Goal: Transaction & Acquisition: Purchase product/service

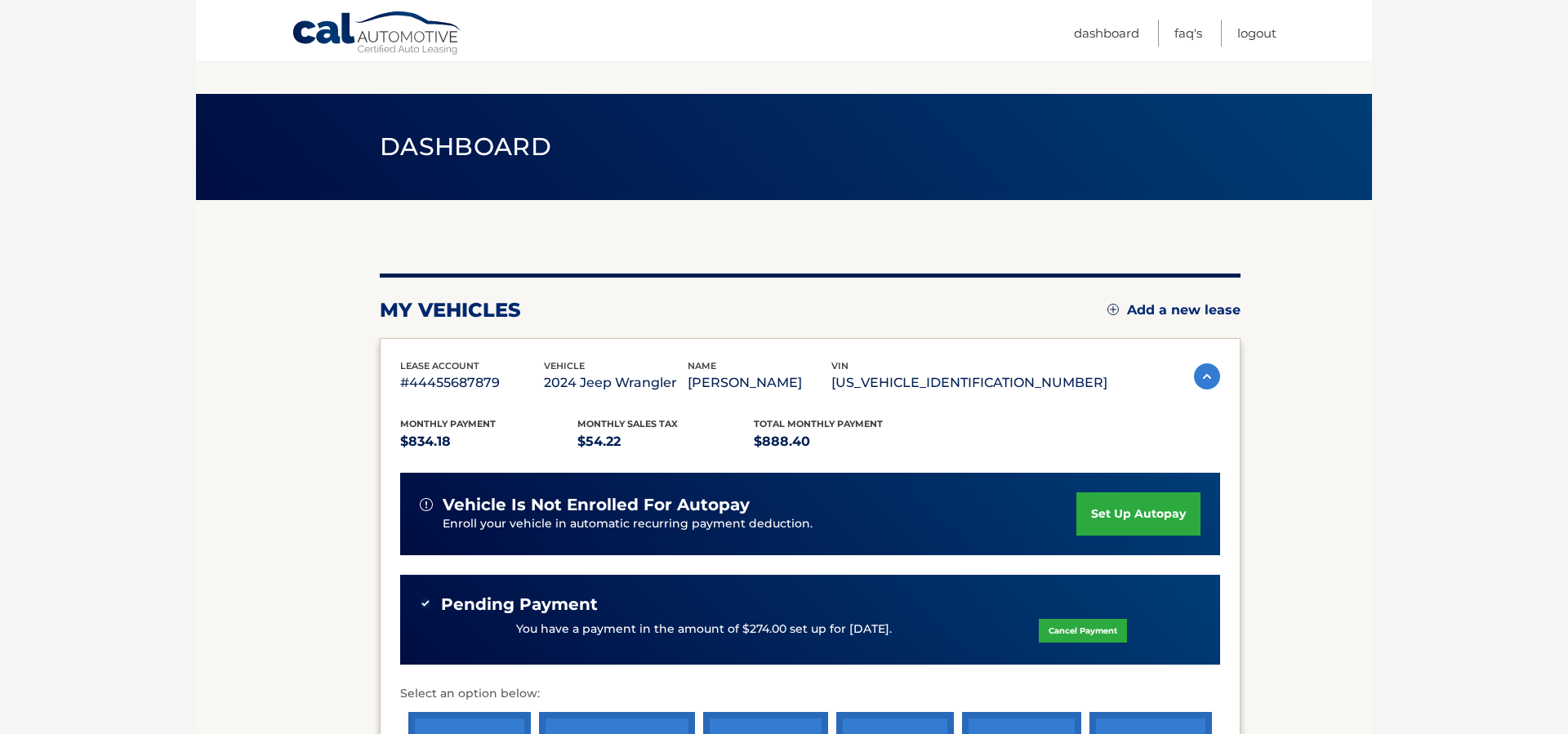
scroll to position [166, 0]
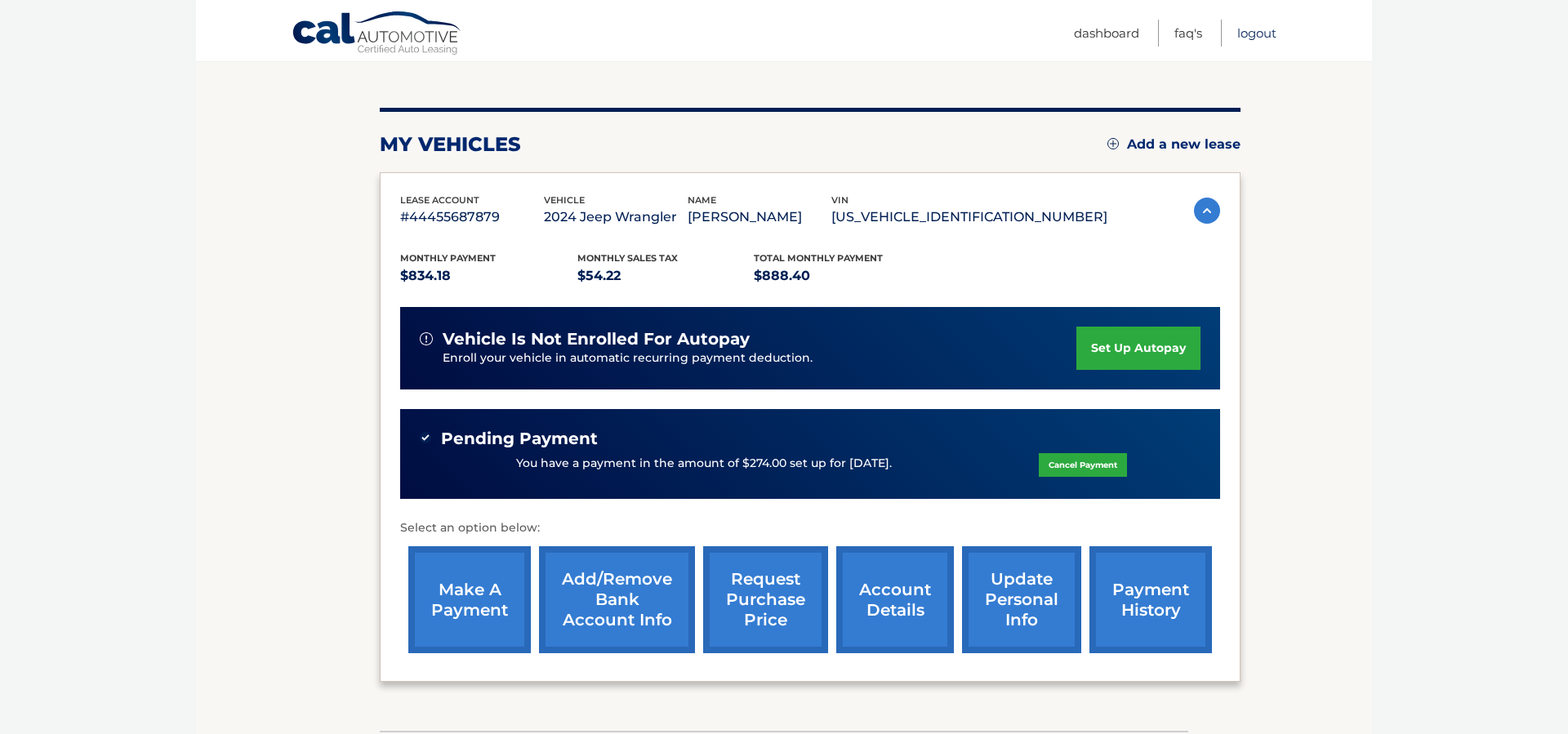
click at [1246, 37] on link "Logout" at bounding box center [1257, 33] width 39 height 27
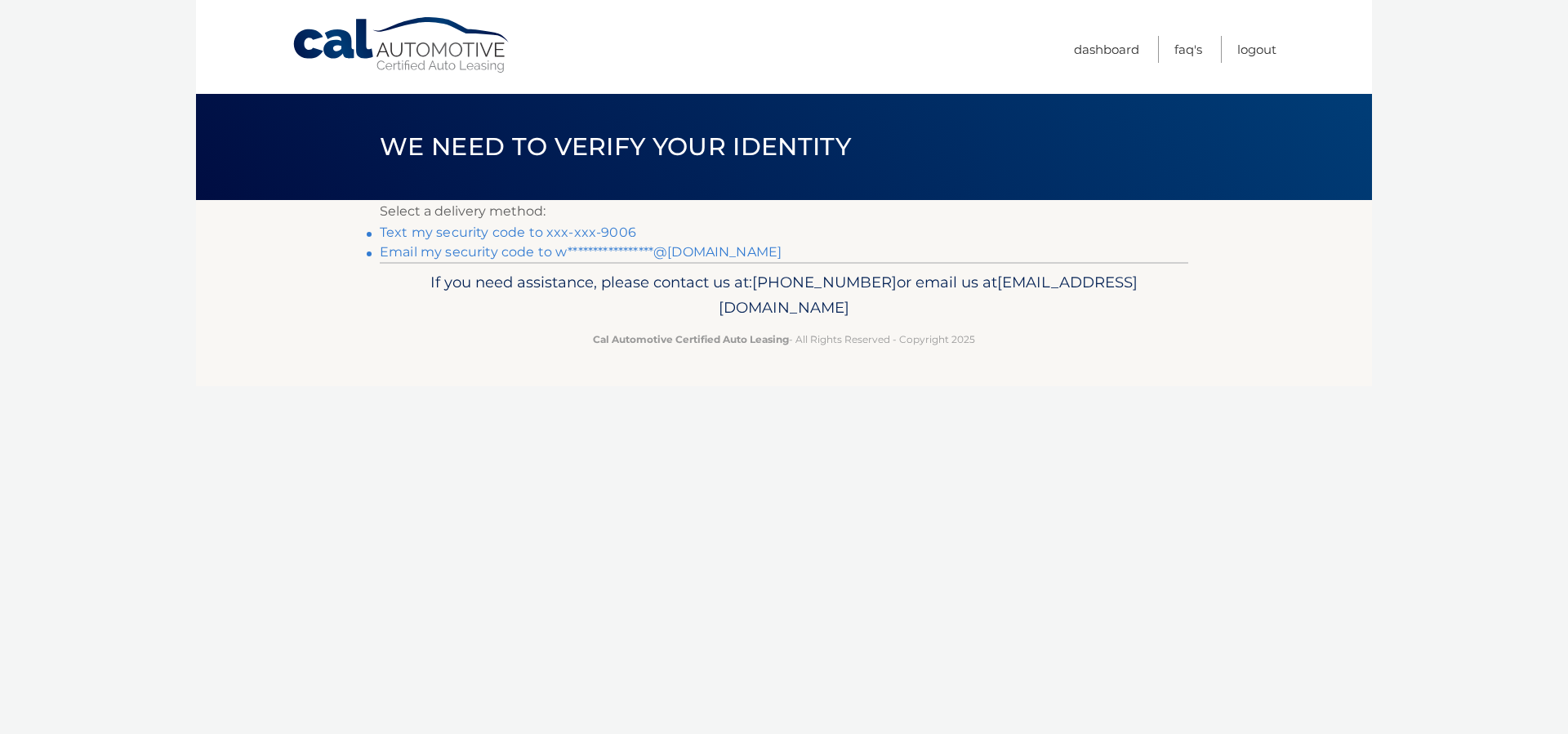
click at [613, 231] on link "Text my security code to xxx-xxx-9006" at bounding box center [507, 232] width 256 height 16
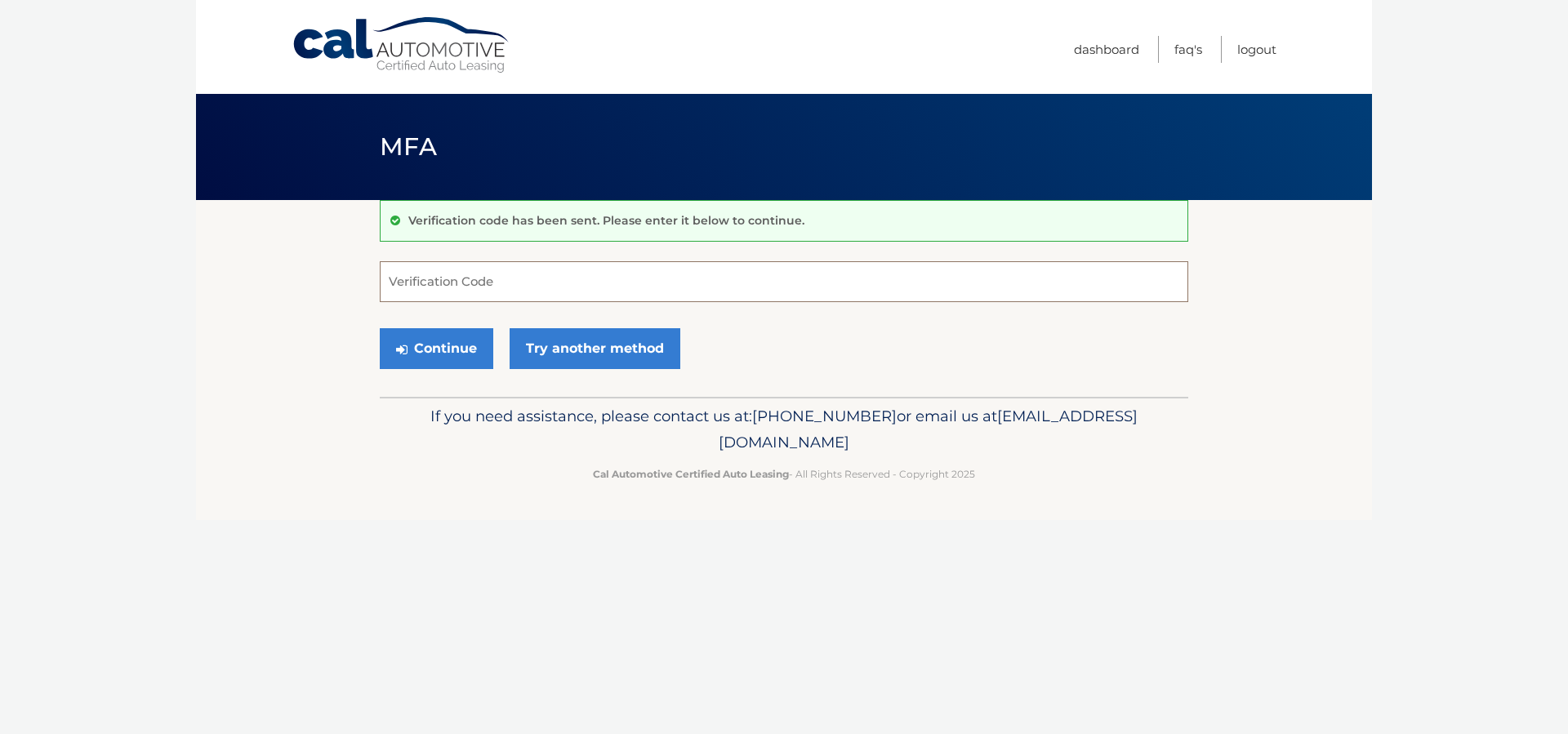
click at [492, 284] on input "Verification Code" at bounding box center [784, 281] width 809 height 41
type input "423516"
click at [444, 344] on button "Continue" at bounding box center [436, 348] width 113 height 41
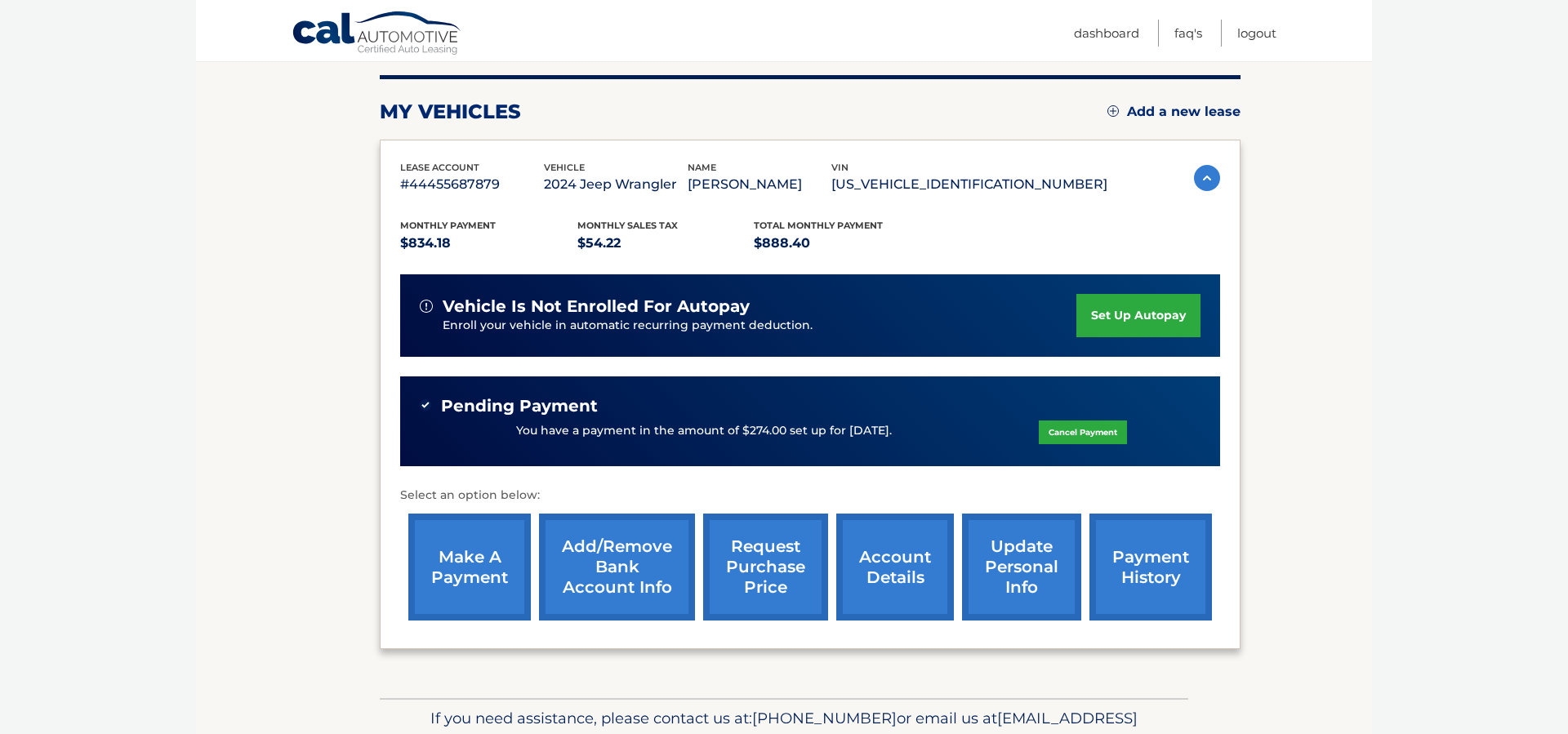
scroll to position [232, 0]
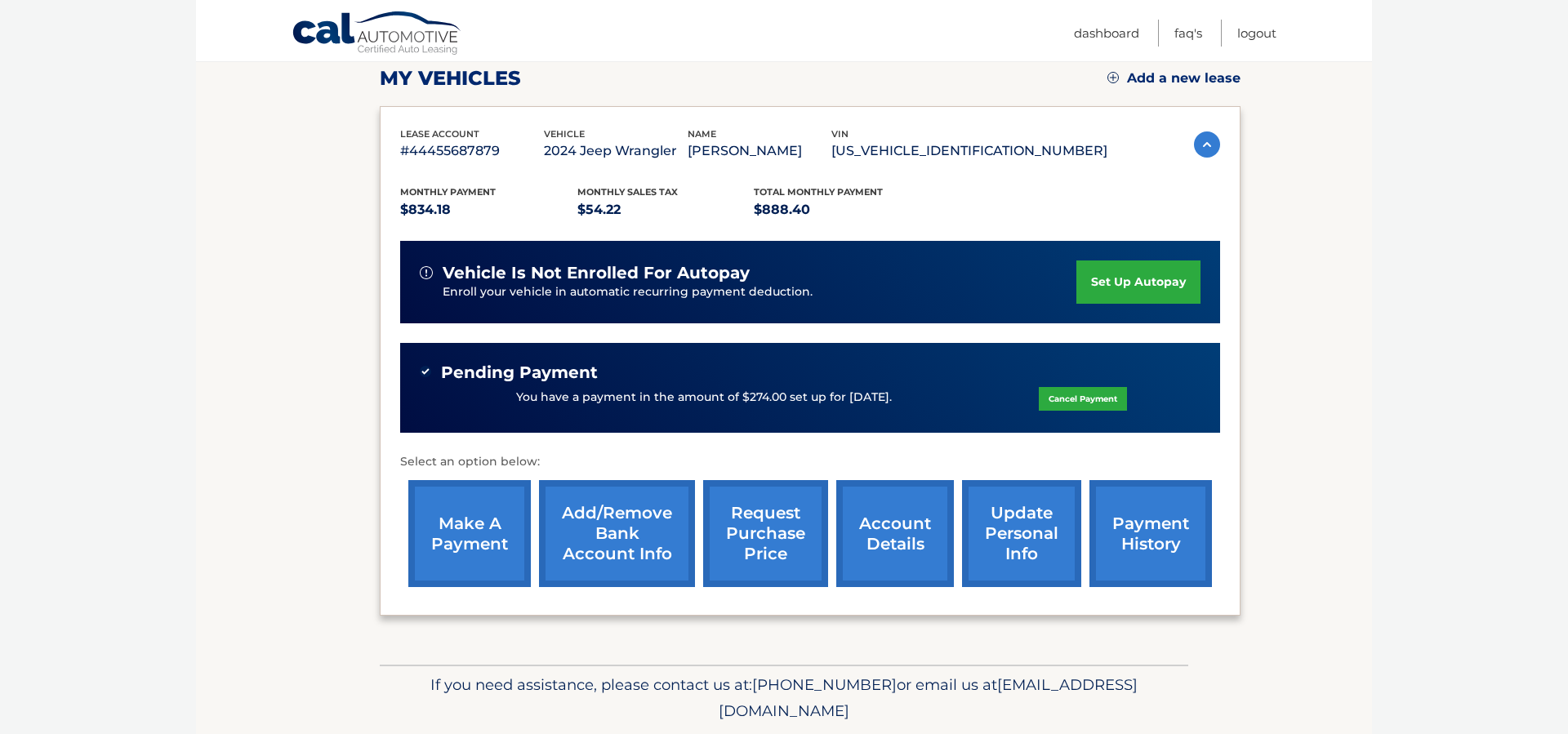
click at [492, 542] on link "make a payment" at bounding box center [469, 534] width 123 height 107
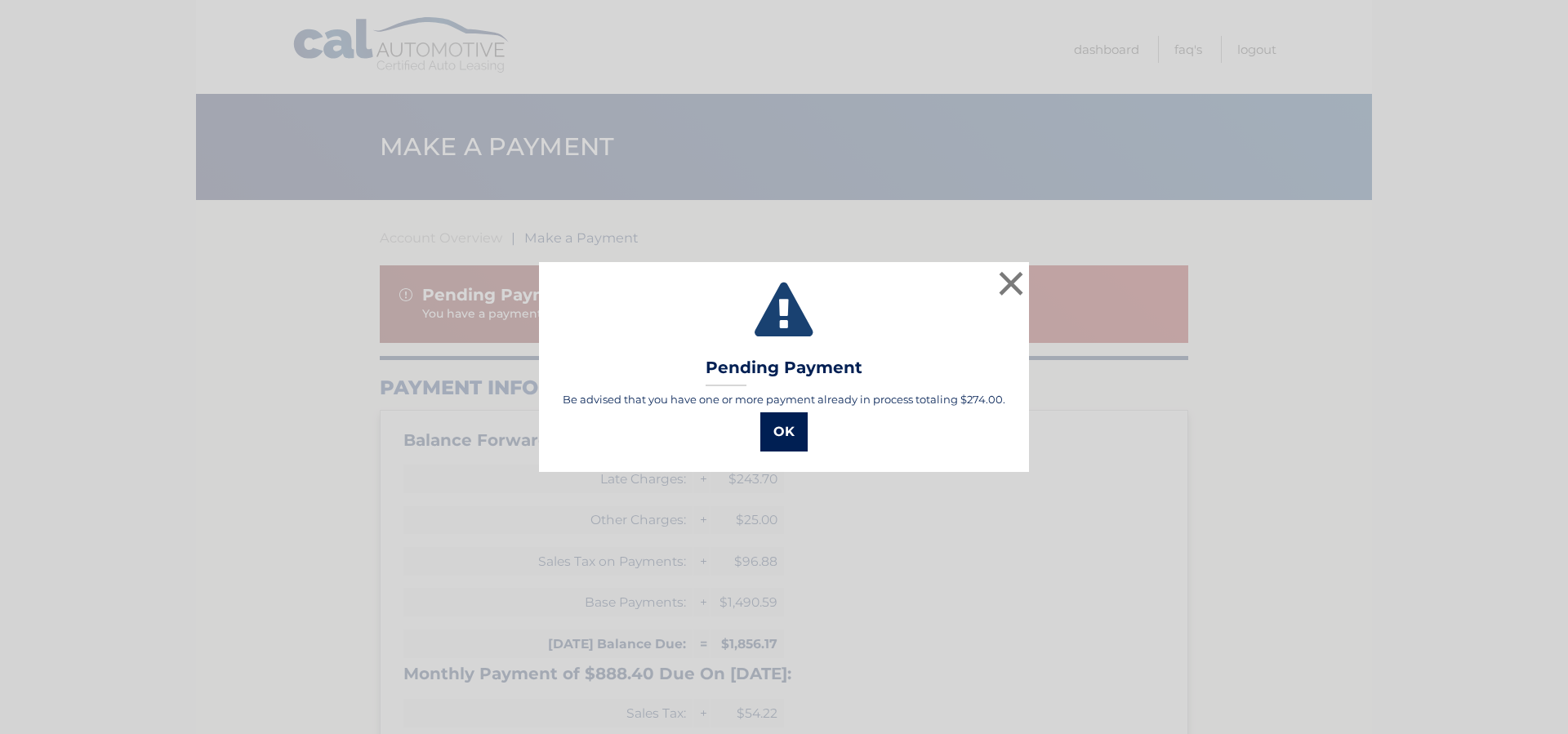
click at [774, 439] on button "OK" at bounding box center [784, 431] width 48 height 39
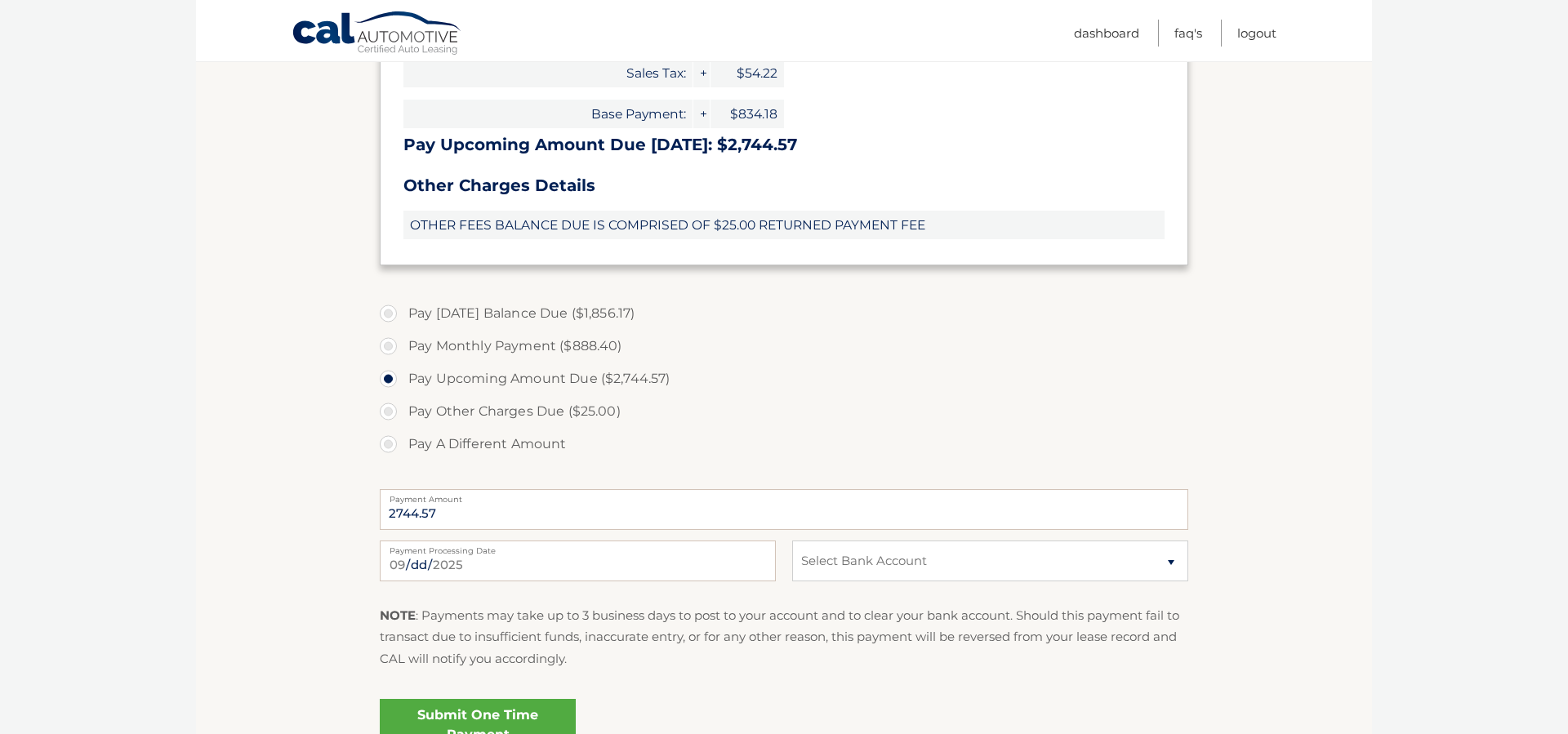
scroll to position [646, 0]
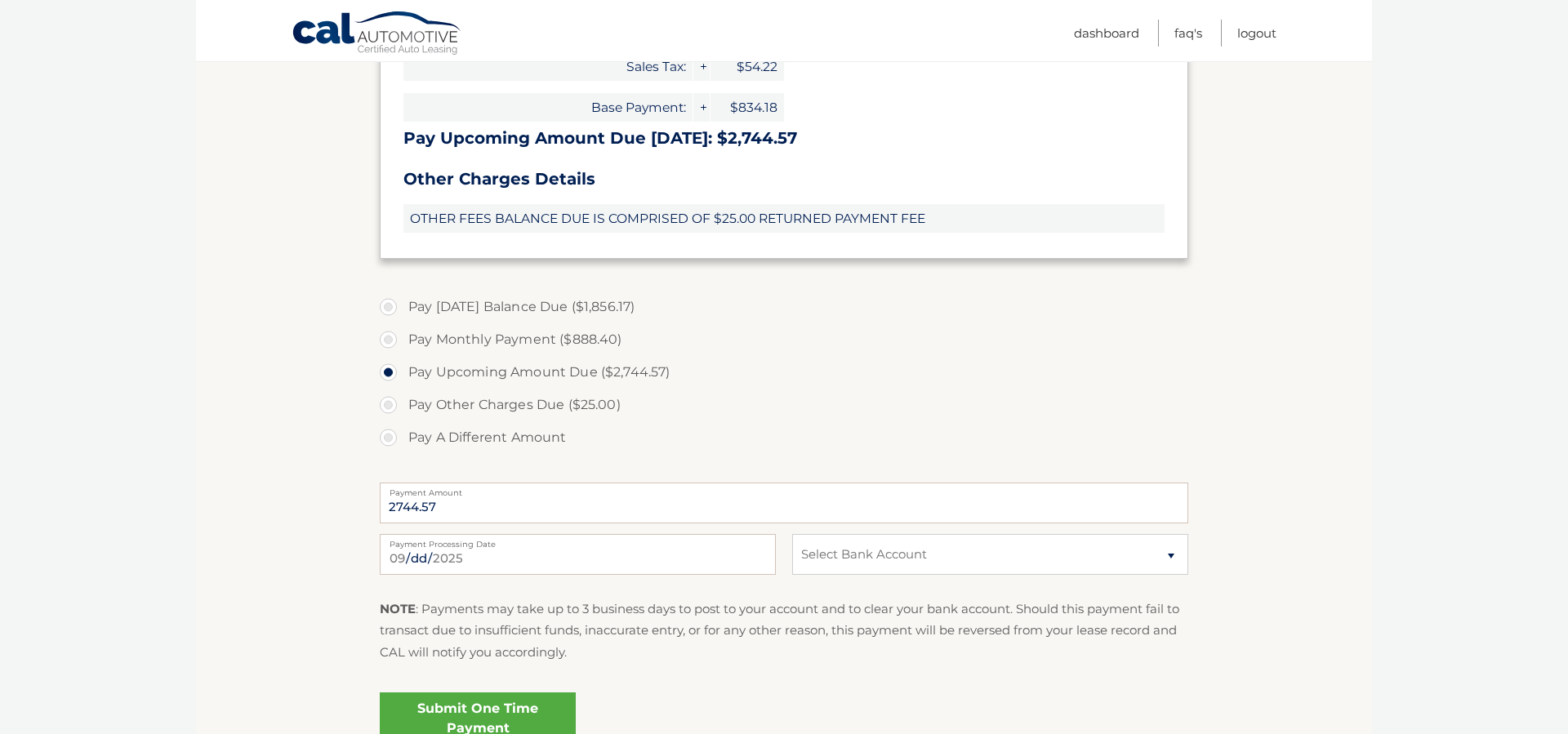
click at [390, 434] on label "Pay A Different Amount" at bounding box center [784, 437] width 809 height 33
click at [390, 434] on input "Pay A Different Amount" at bounding box center [395, 434] width 17 height 26
radio input "true"
click at [510, 496] on input "Payment Amount" at bounding box center [784, 502] width 809 height 41
drag, startPoint x: 445, startPoint y: 505, endPoint x: 376, endPoint y: 505, distance: 69.0
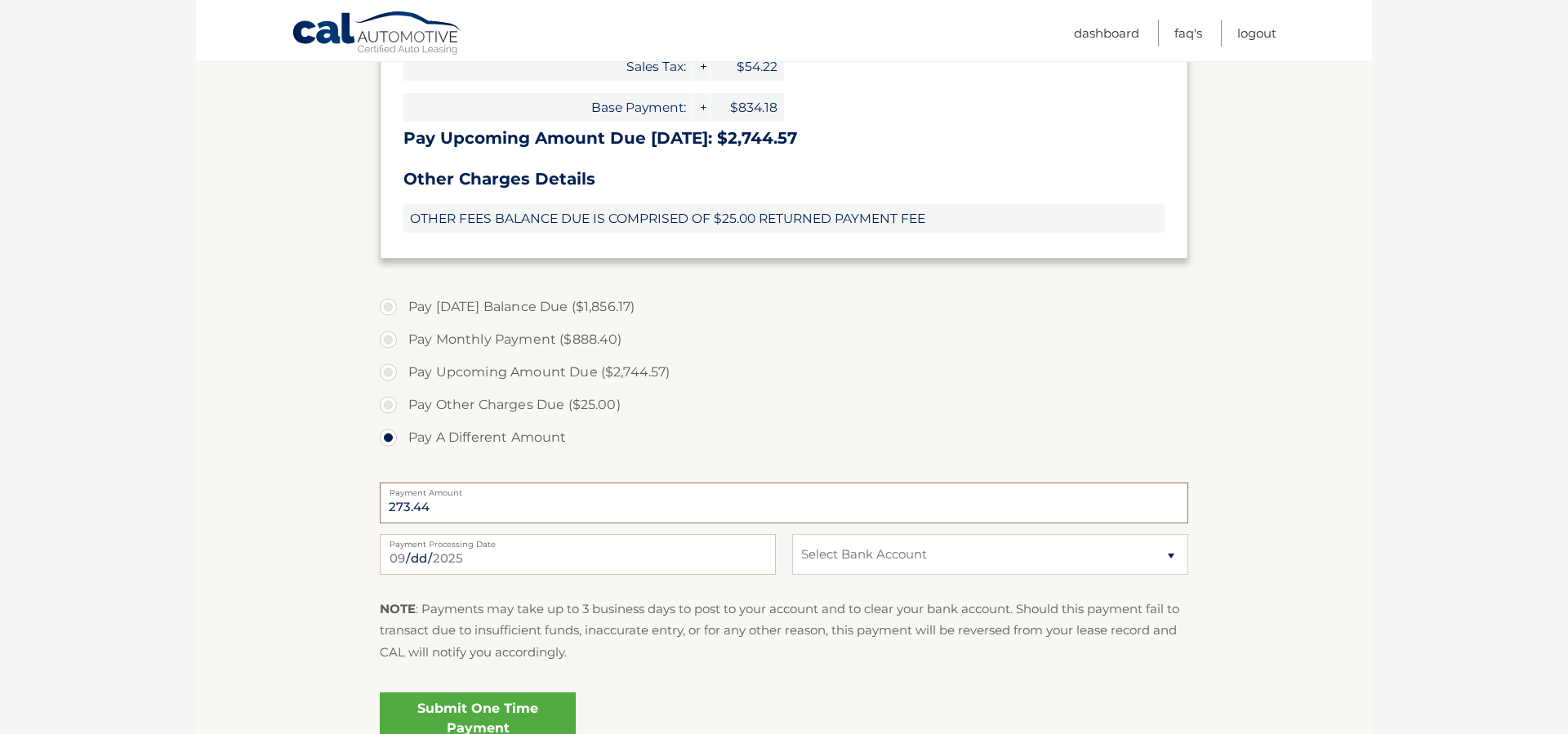
click at [376, 505] on section "Account Overview | Make a Payment Pending Payment You have a payment in the amo…" at bounding box center [784, 161] width 1176 height 1214
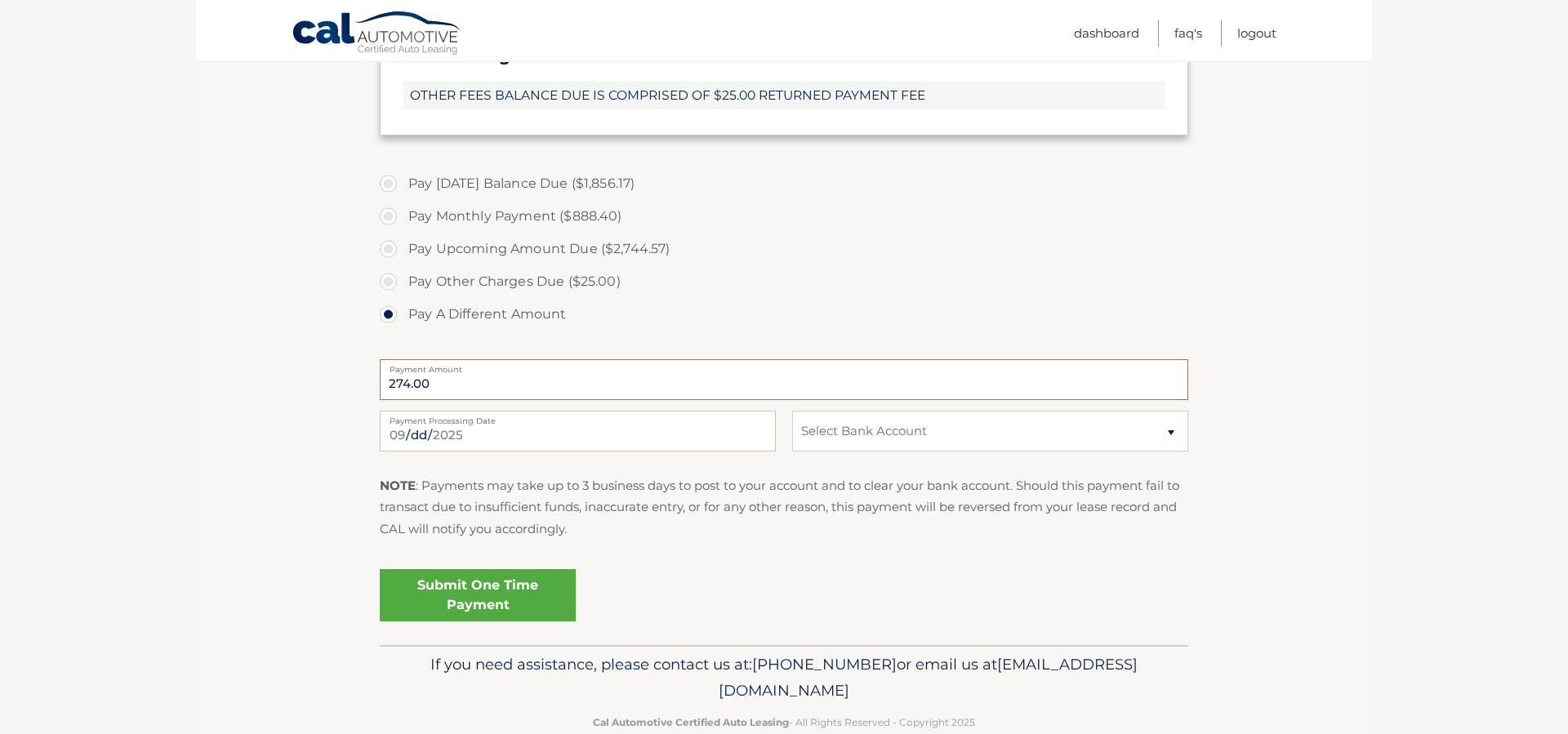
scroll to position [772, 0]
type input "274.00"
select select "MmU1ODk3OGYtZTIxNS00NjI3LWI2NjgtZWE4MDA3YWE5YWMw"
click at [497, 591] on link "Submit One Time Payment" at bounding box center [477, 592] width 196 height 53
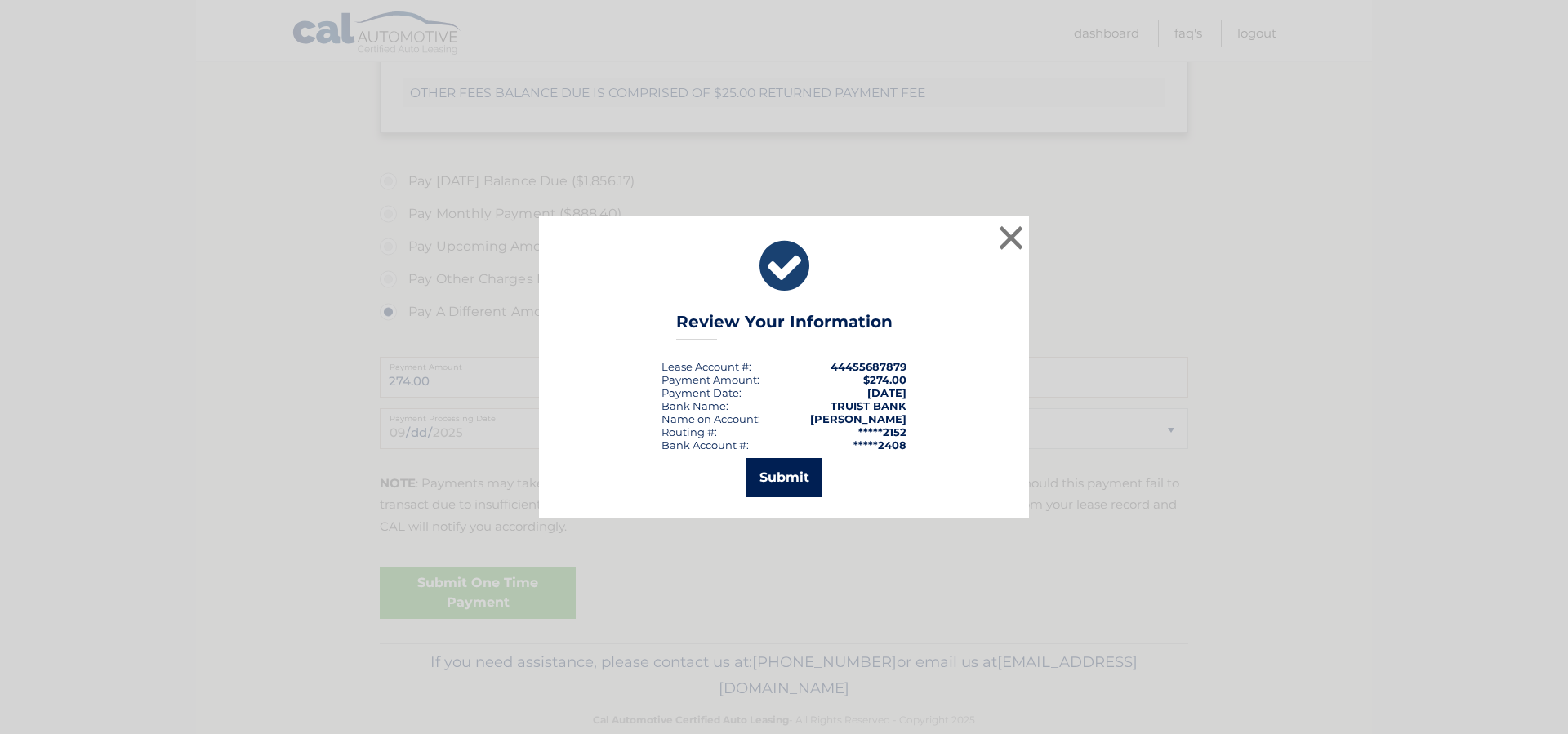
click at [812, 482] on button "Submit" at bounding box center [784, 477] width 76 height 39
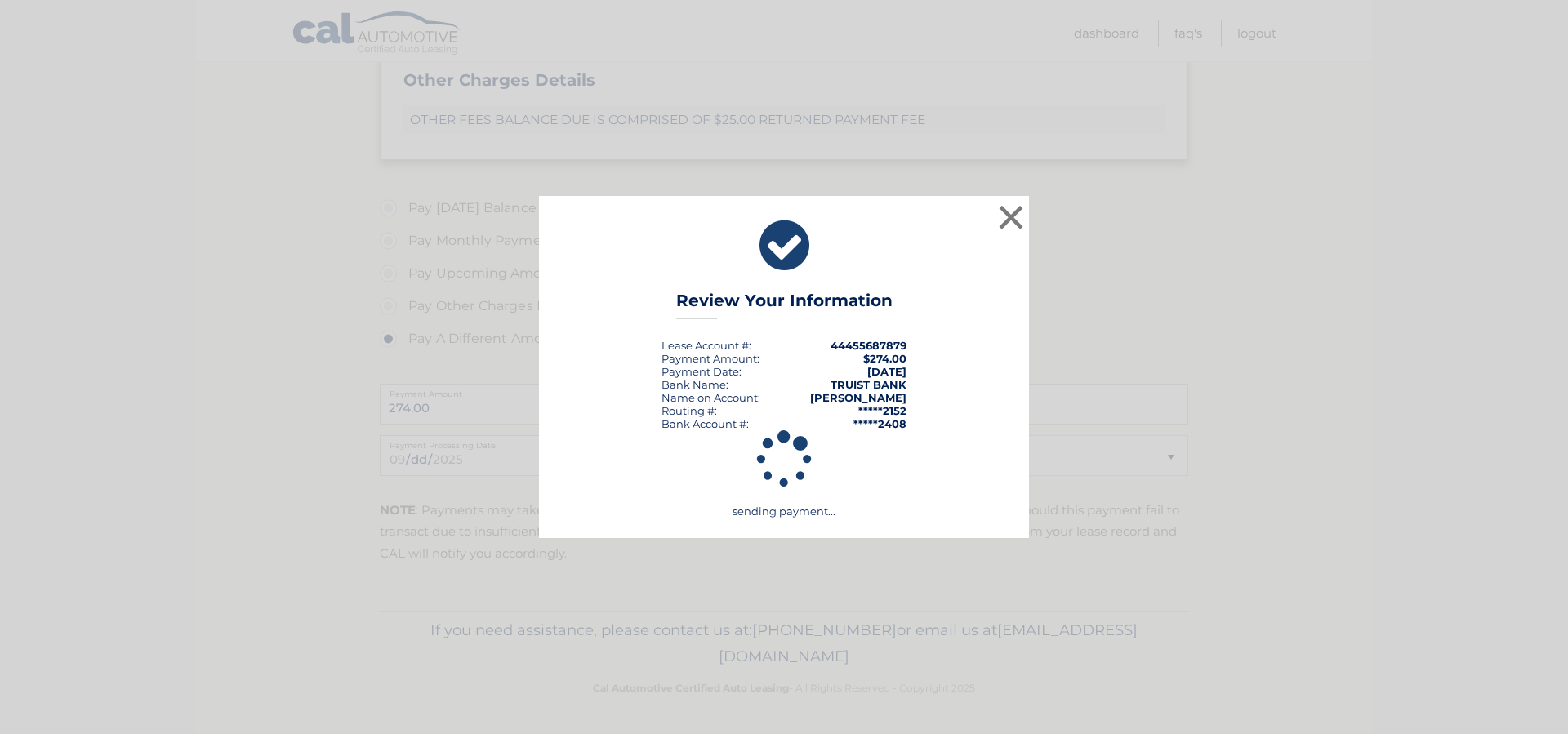
scroll to position [739, 0]
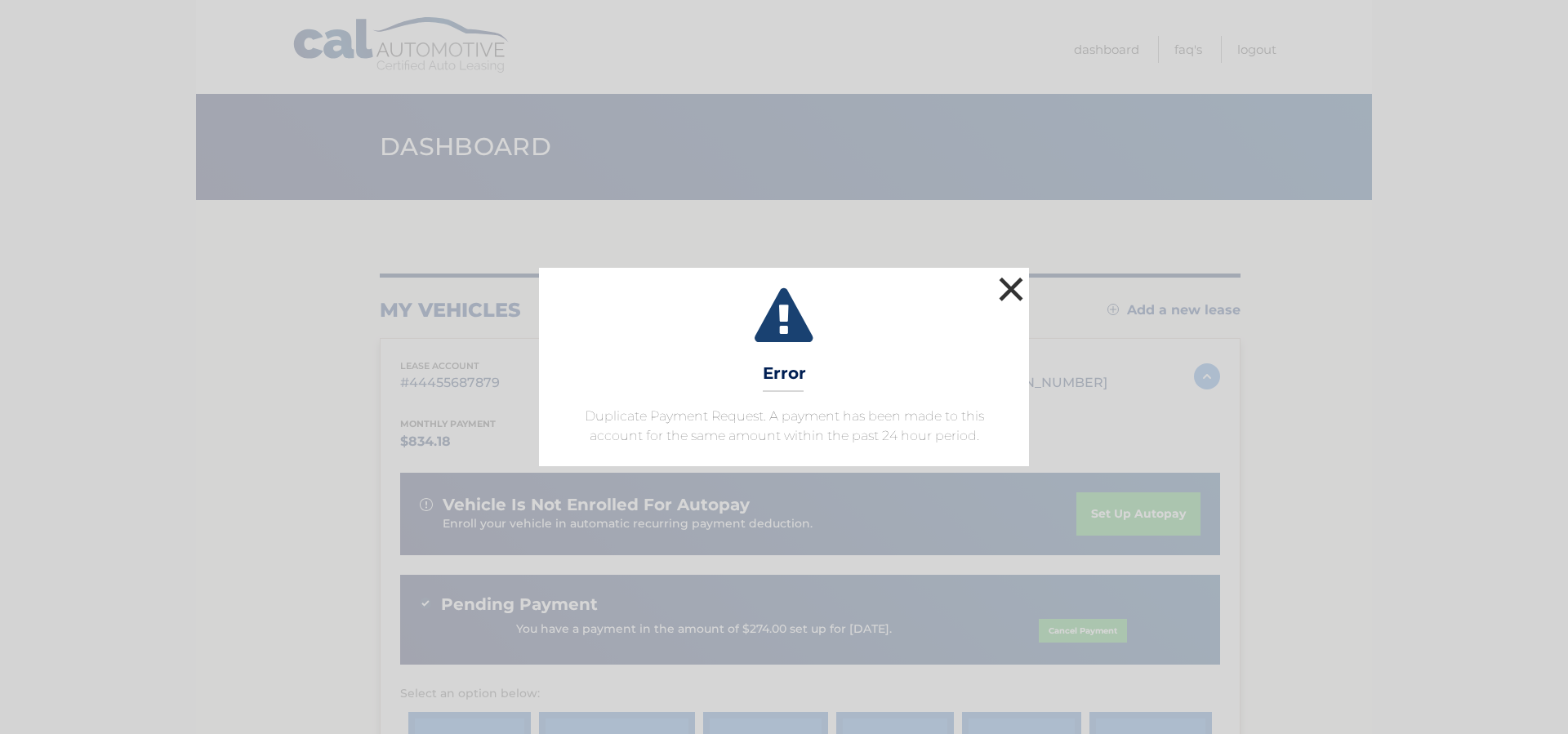
click at [1019, 282] on button "×" at bounding box center [1011, 289] width 33 height 33
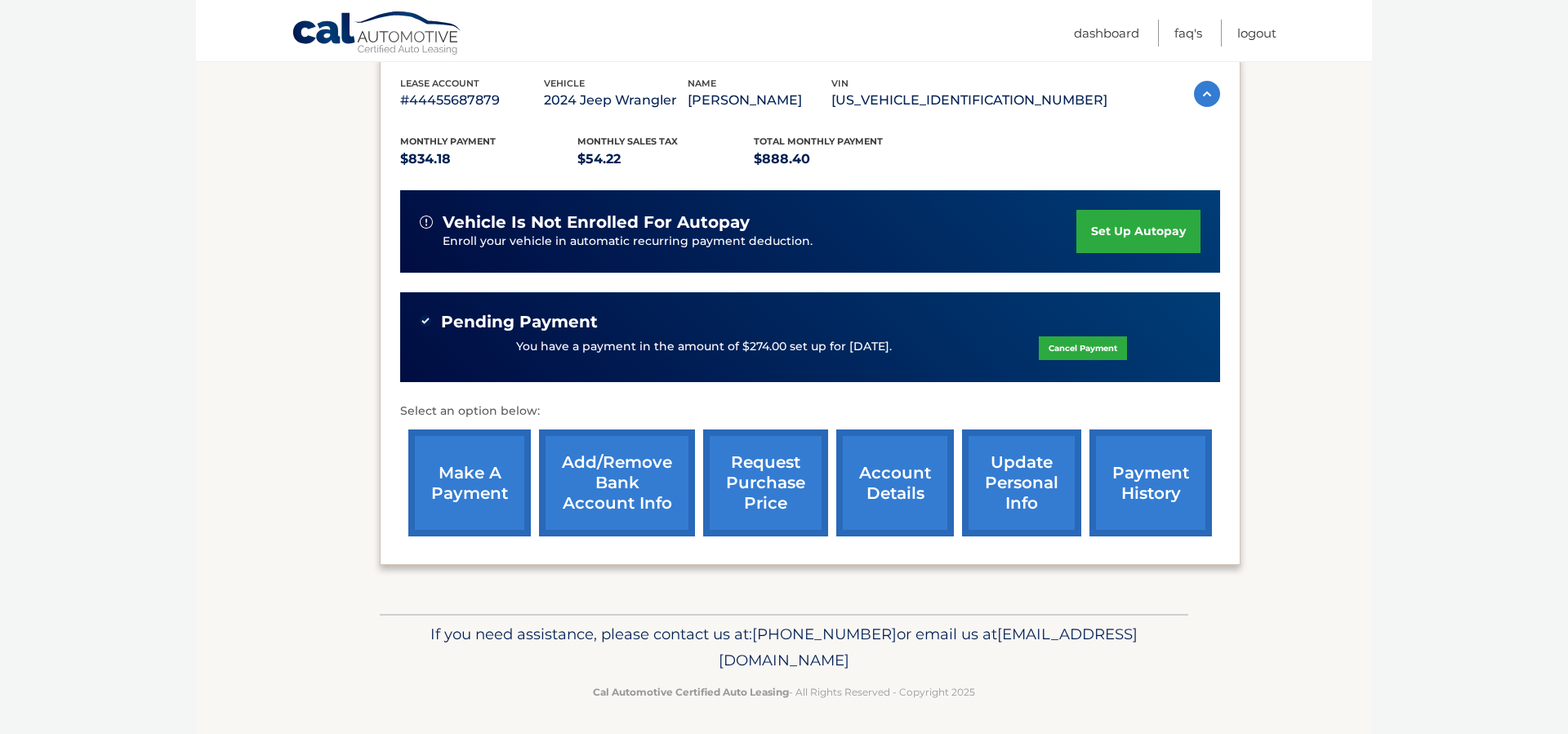
scroll to position [282, 0]
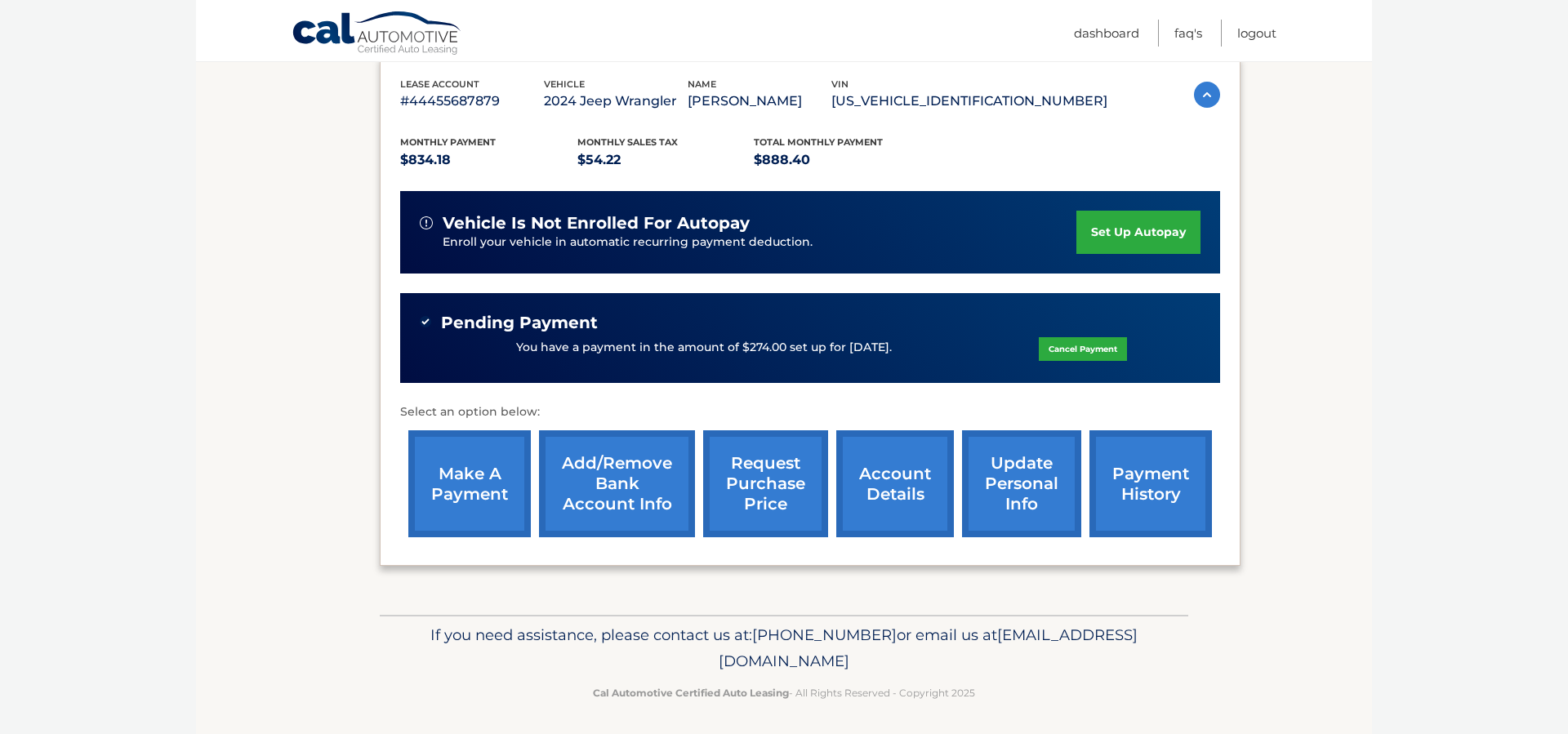
click at [502, 476] on link "make a payment" at bounding box center [469, 484] width 123 height 107
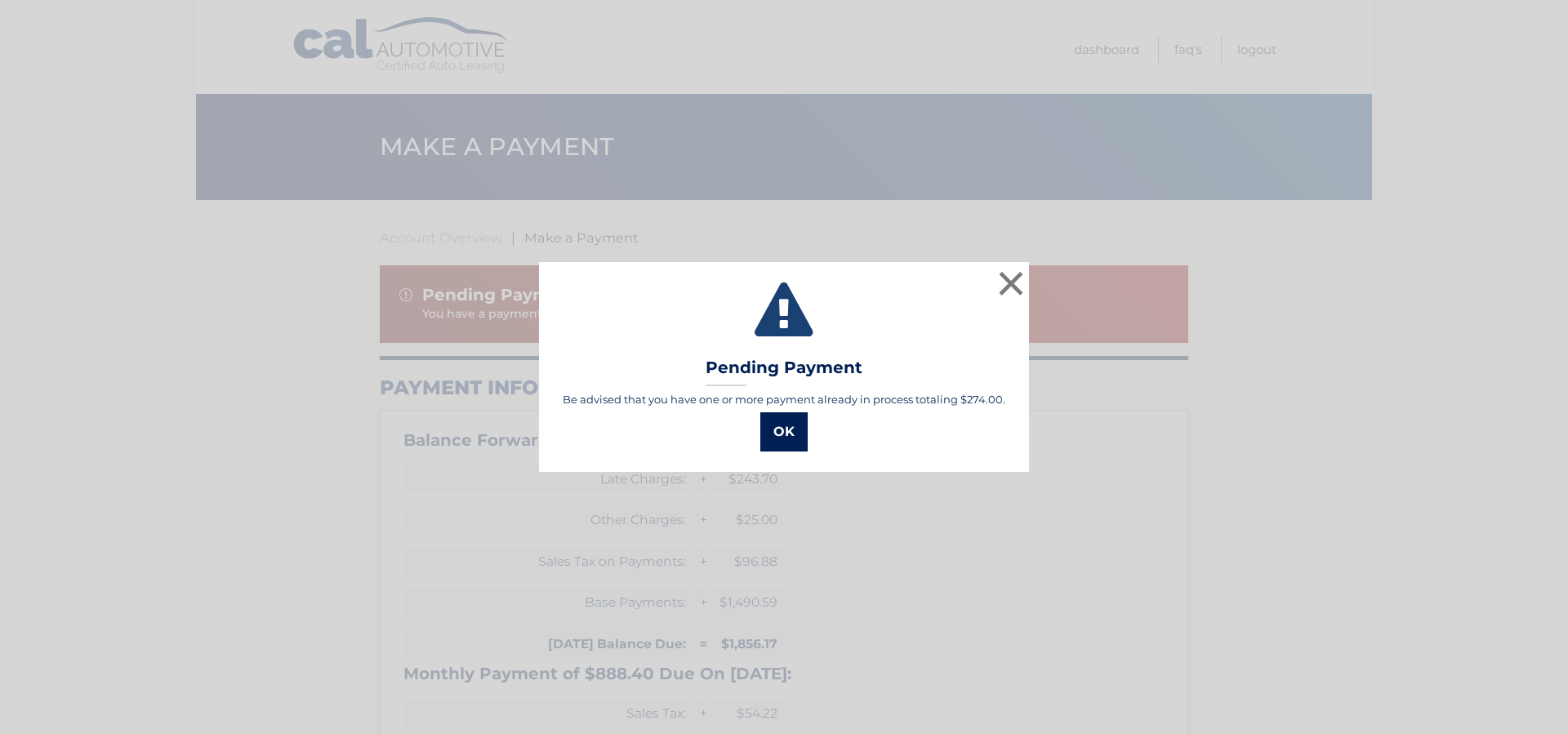
click at [774, 434] on button "OK" at bounding box center [784, 431] width 48 height 39
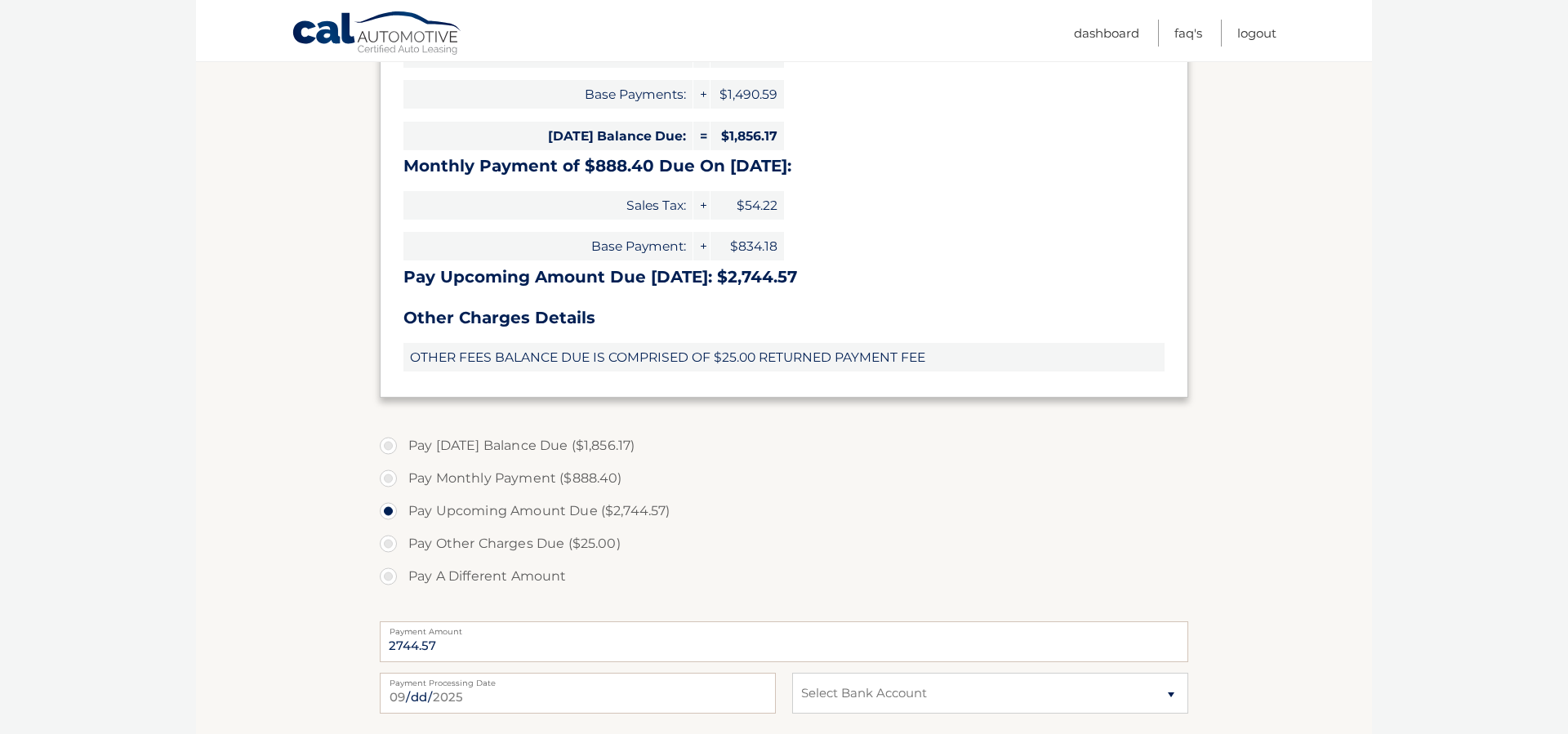
scroll to position [517, 0]
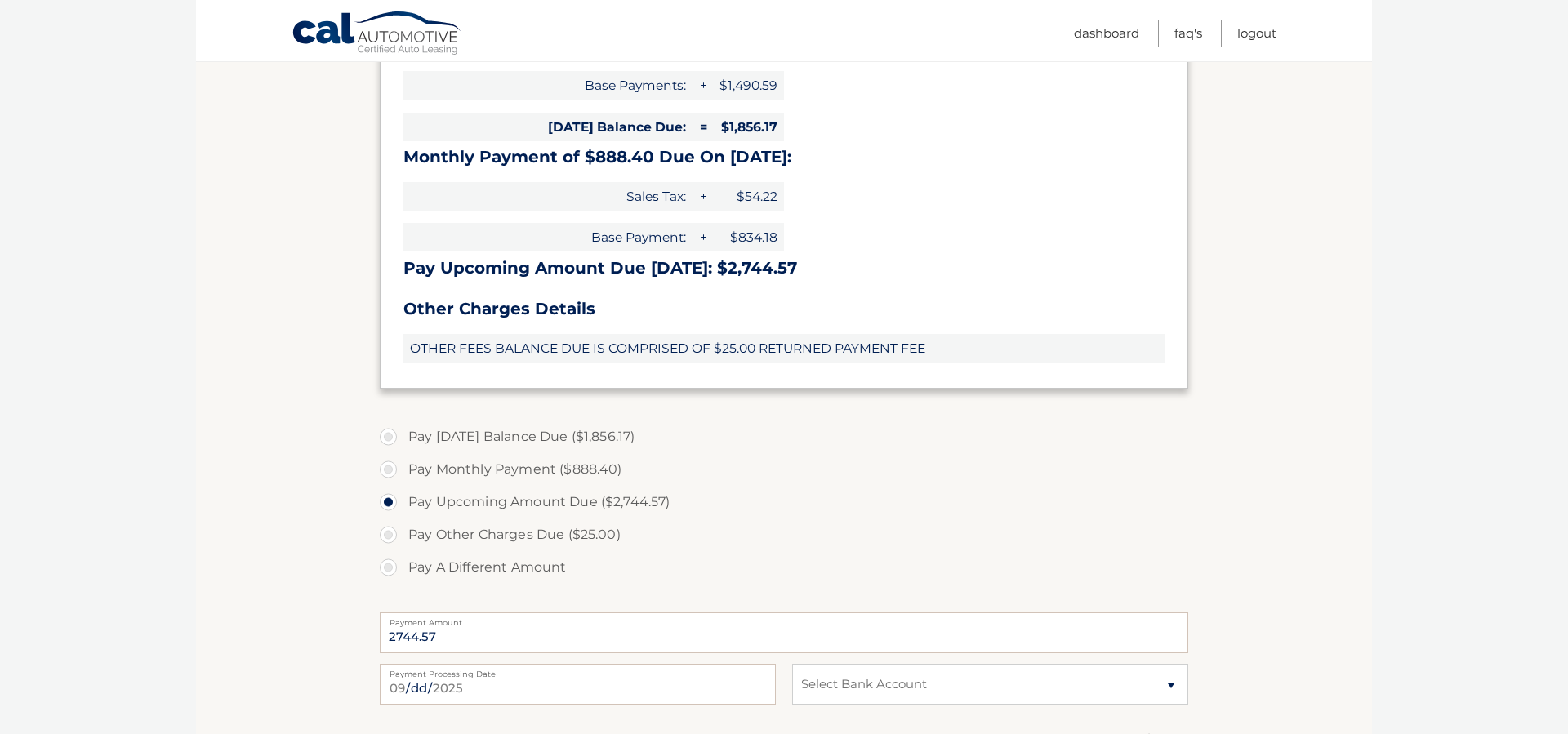
click at [392, 530] on label "Pay Other Charges Due ($25.00)" at bounding box center [784, 535] width 809 height 33
click at [392, 530] on input "Pay Other Charges Due ($25.00)" at bounding box center [395, 531] width 17 height 26
radio input "true"
type input "25.00"
click at [389, 571] on label "Pay A Different Amount" at bounding box center [784, 567] width 809 height 33
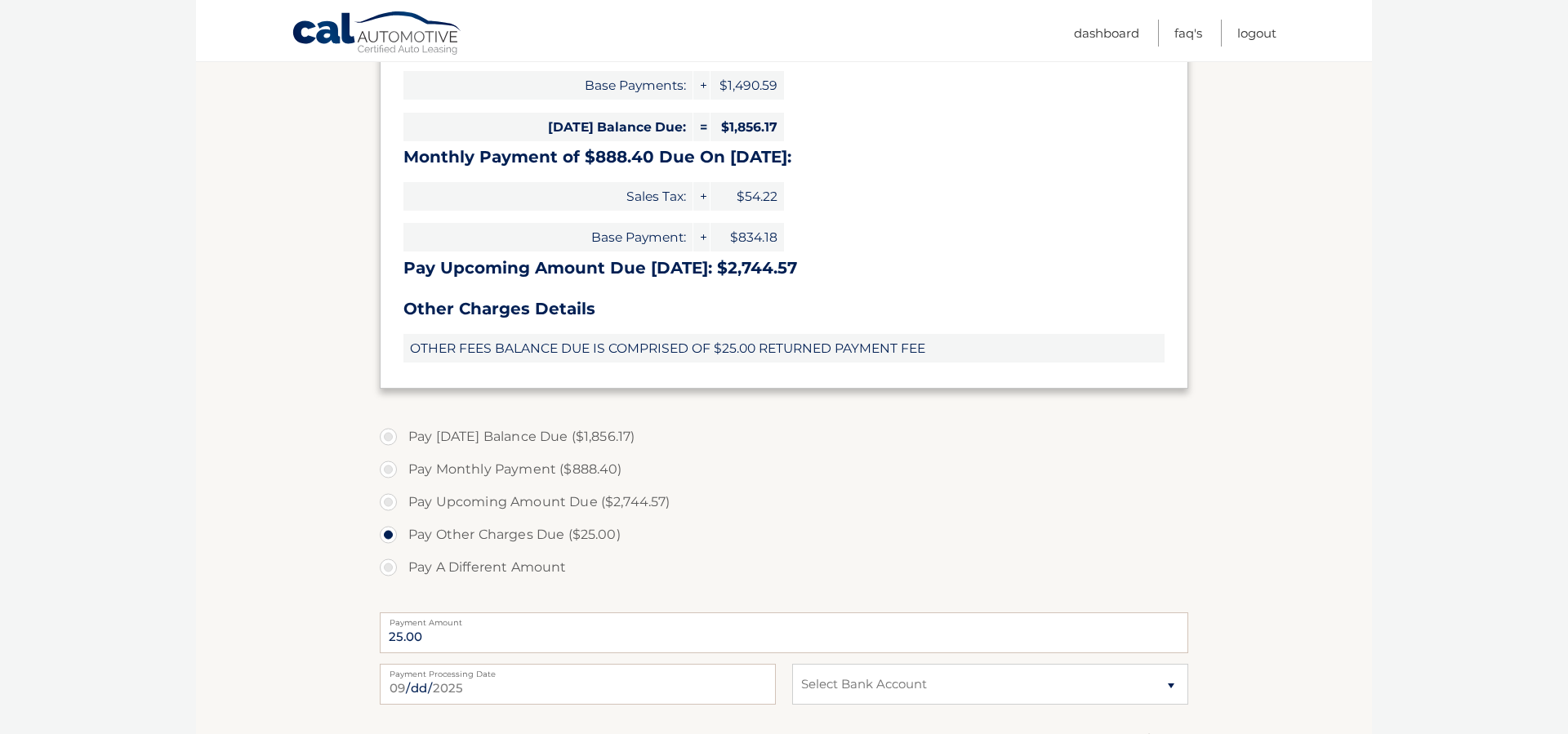
click at [389, 571] on input "Pay A Different Amount" at bounding box center [395, 564] width 17 height 26
radio input "true"
click at [502, 621] on input "Payment Amount" at bounding box center [784, 632] width 809 height 41
click at [1251, 31] on link "Logout" at bounding box center [1257, 33] width 39 height 27
